Goal: Transaction & Acquisition: Book appointment/travel/reservation

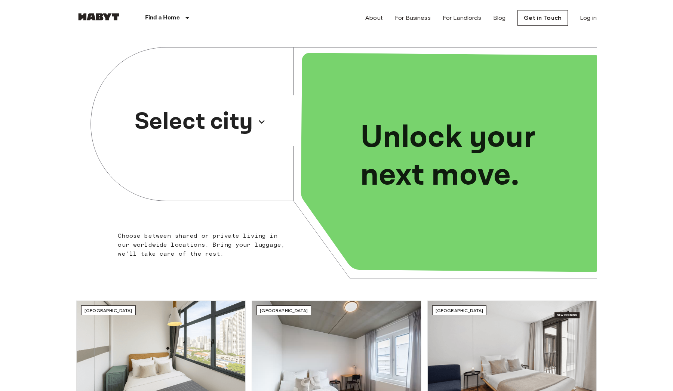
click at [205, 121] on p "Select city" at bounding box center [194, 122] width 119 height 36
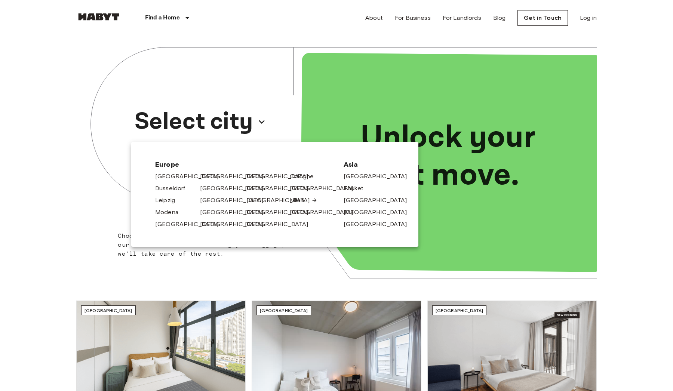
click at [259, 201] on link "[GEOGRAPHIC_DATA]" at bounding box center [282, 200] width 71 height 9
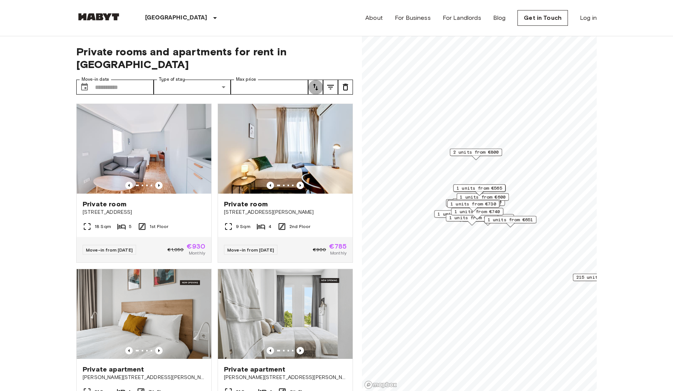
click at [315, 84] on icon "tune" at bounding box center [315, 87] width 5 height 7
click at [321, 109] on li "Highest price" at bounding box center [345, 115] width 75 height 13
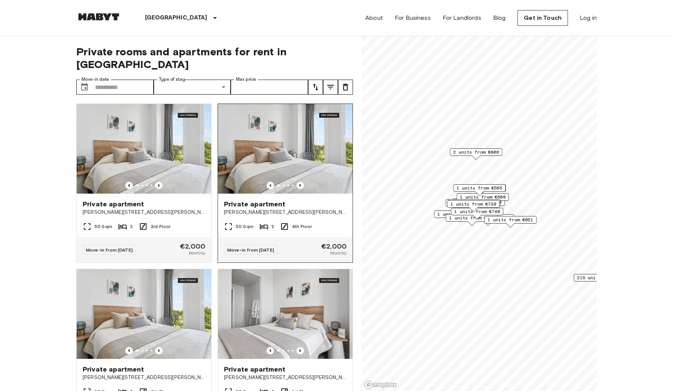
click at [299, 134] on img at bounding box center [285, 149] width 135 height 90
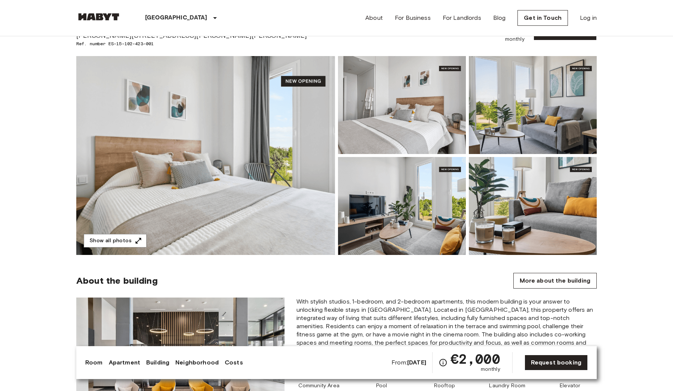
scroll to position [33, 0]
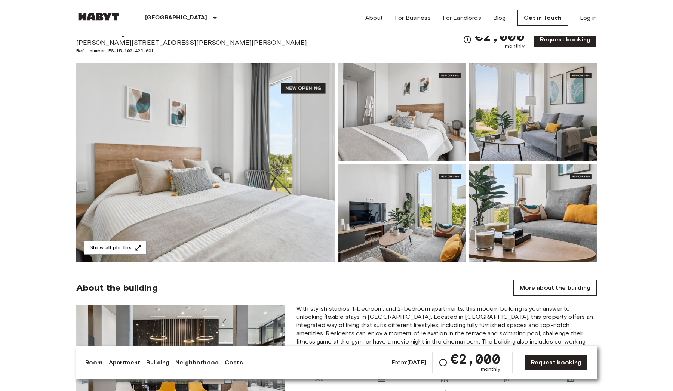
click at [122, 362] on link "Apartment" at bounding box center [124, 362] width 31 height 9
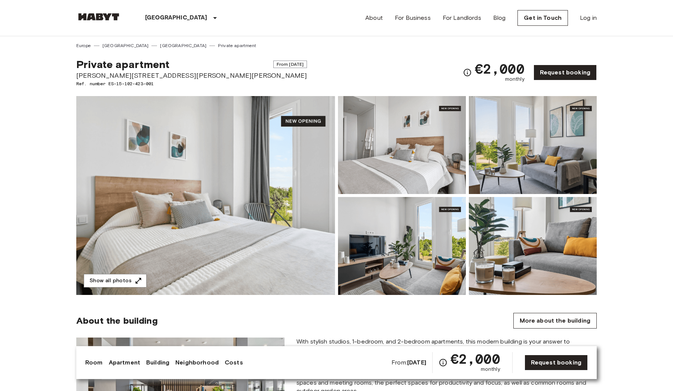
click at [105, 360] on div "Room Apartment Building Neighborhood Costs" at bounding box center [164, 362] width 158 height 9
click at [153, 363] on link "Building" at bounding box center [157, 362] width 23 height 9
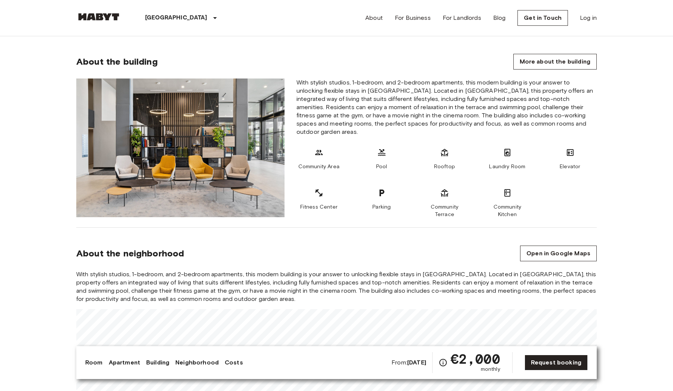
click at [198, 366] on link "Neighborhood" at bounding box center [196, 362] width 43 height 9
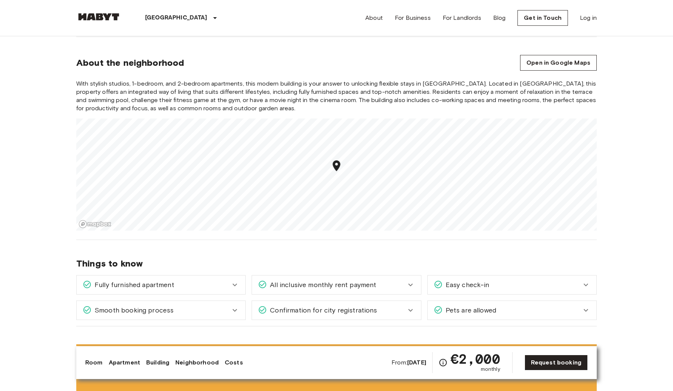
click at [243, 360] on link "Costs" at bounding box center [234, 362] width 18 height 9
